Goal: Find specific page/section: Find specific page/section

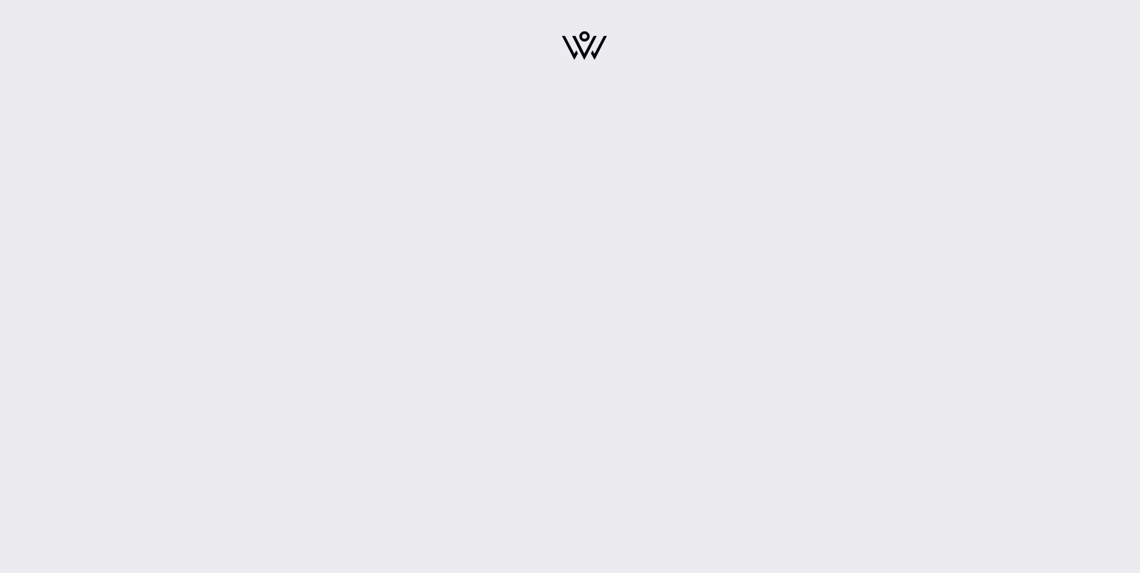
click at [586, 40] on img at bounding box center [584, 45] width 45 height 29
